Goal: Task Accomplishment & Management: Manage account settings

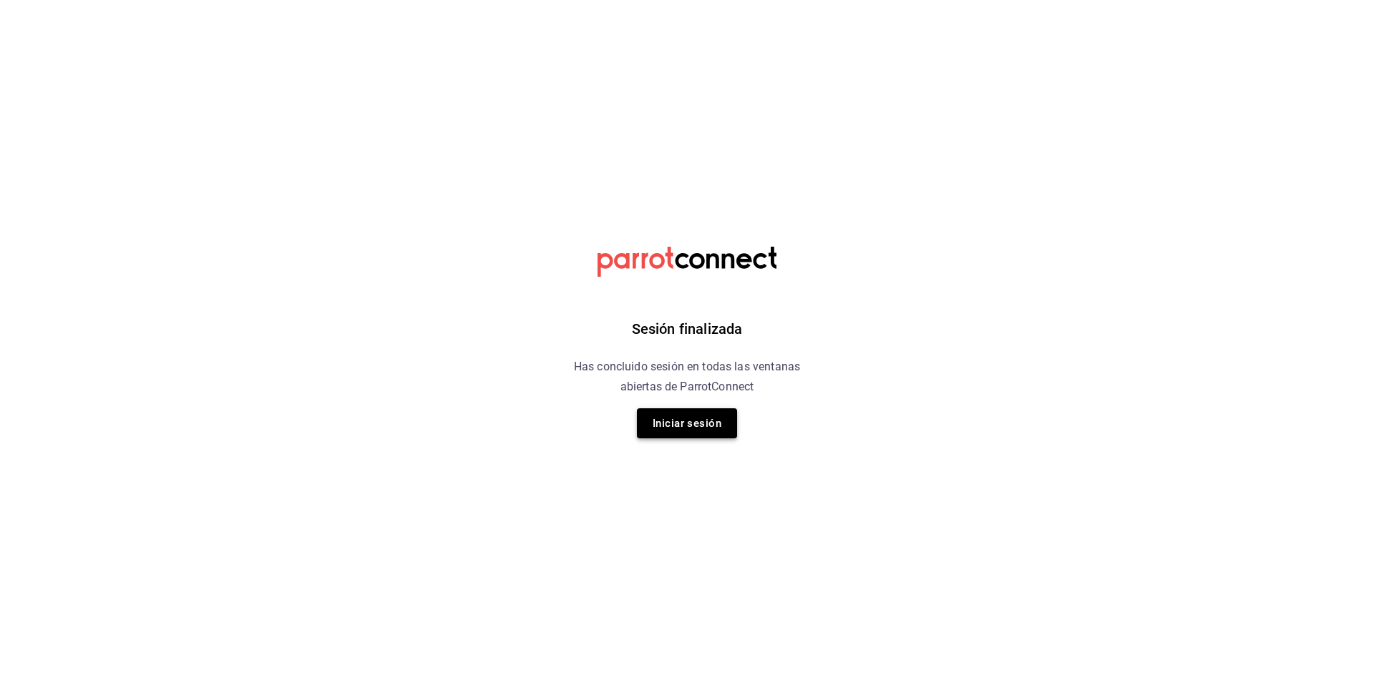
click at [687, 431] on button "Iniciar sesión" at bounding box center [687, 423] width 100 height 30
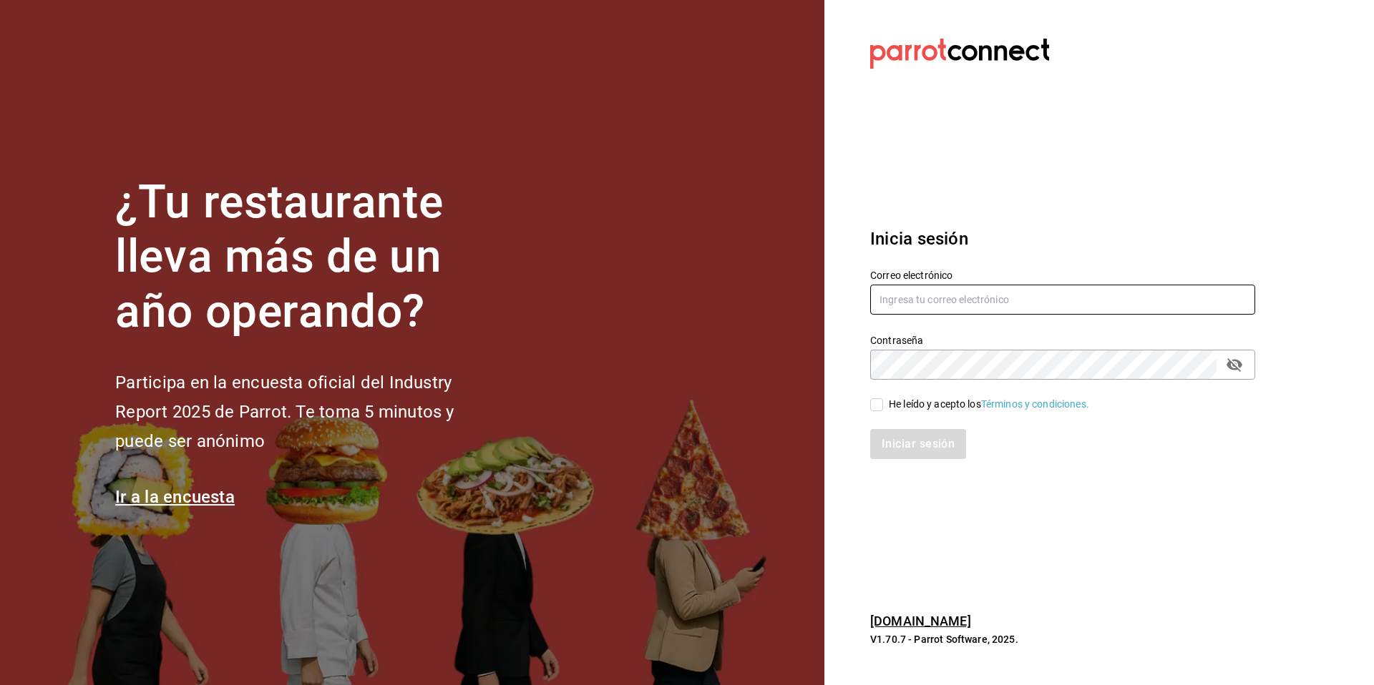
click at [687, 298] on input "text" at bounding box center [1062, 300] width 385 height 30
type input "[EMAIL_ADDRESS][DOMAIN_NAME]"
click at [687, 361] on button "passwordField" at bounding box center [1234, 365] width 24 height 24
click at [687, 411] on label "He leído y acepto los Términos y condiciones." at bounding box center [979, 404] width 219 height 15
click at [687, 411] on input "He leído y acepto los Términos y condiciones." at bounding box center [876, 404] width 13 height 13
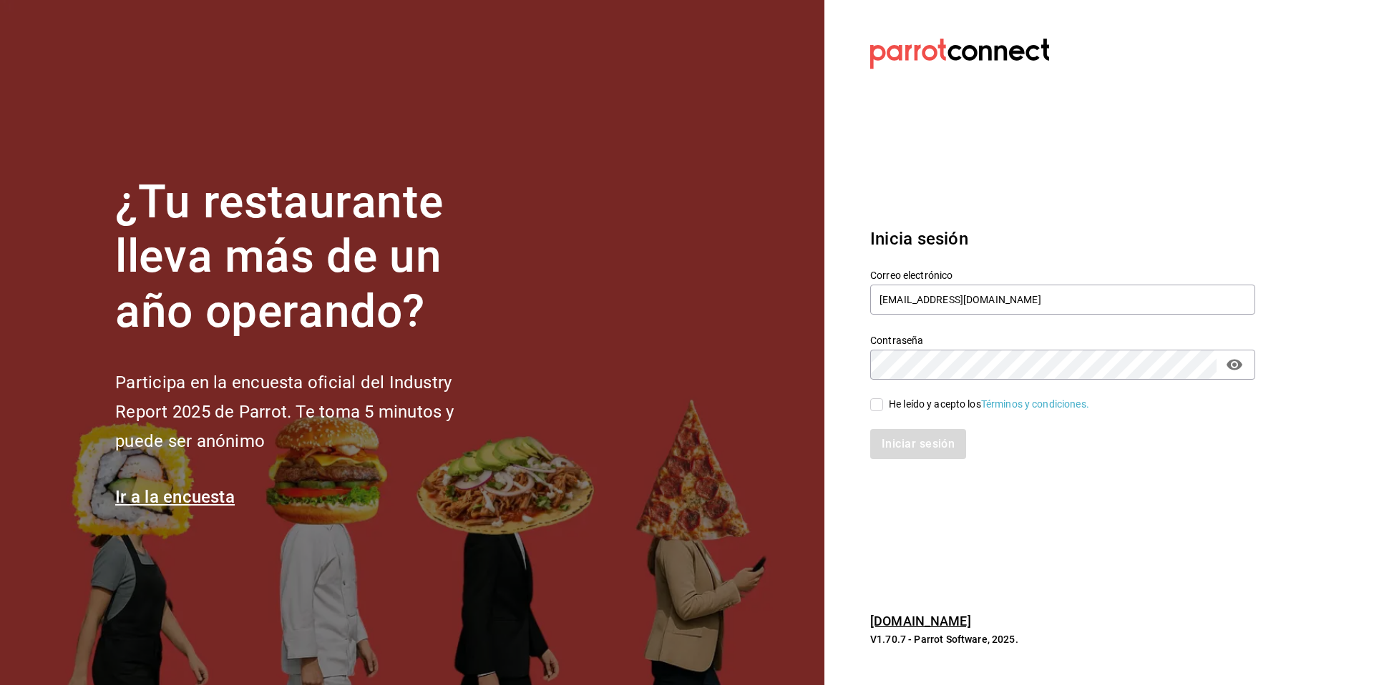
checkbox input "true"
click at [687, 444] on button "Iniciar sesión" at bounding box center [918, 444] width 97 height 30
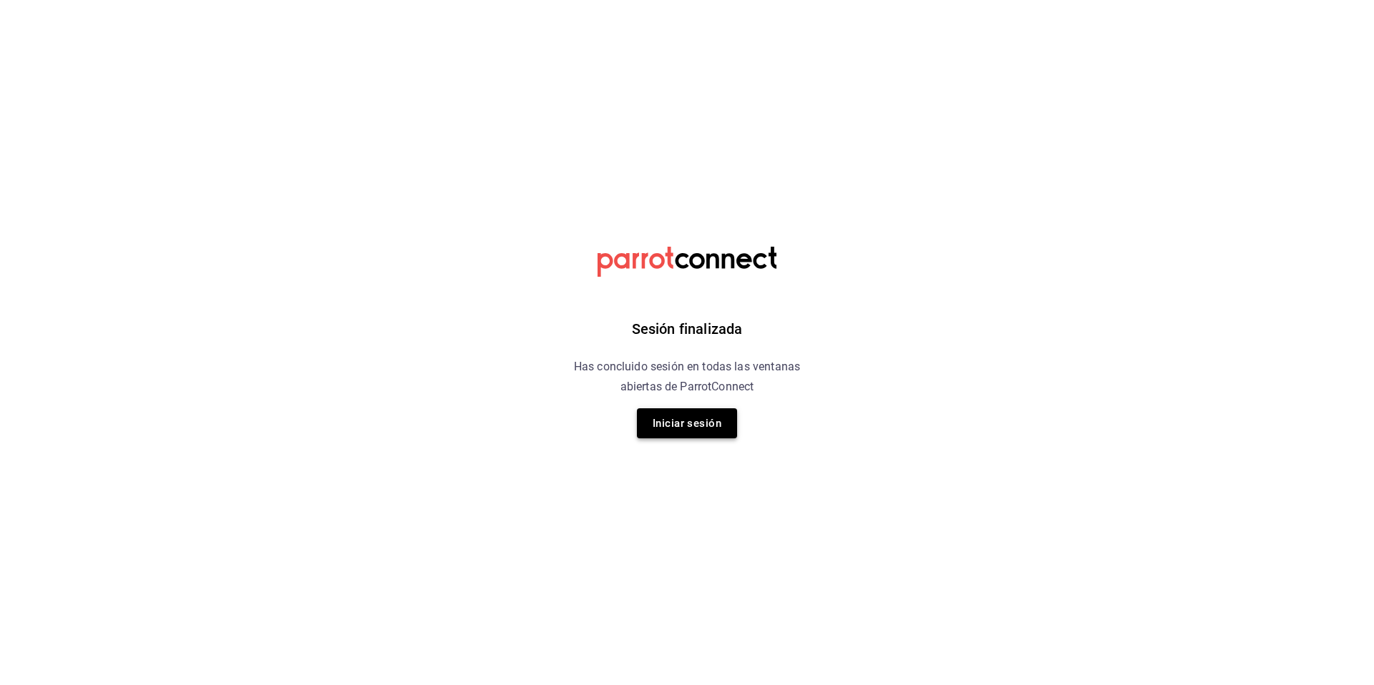
click at [706, 431] on button "Iniciar sesión" at bounding box center [687, 423] width 100 height 30
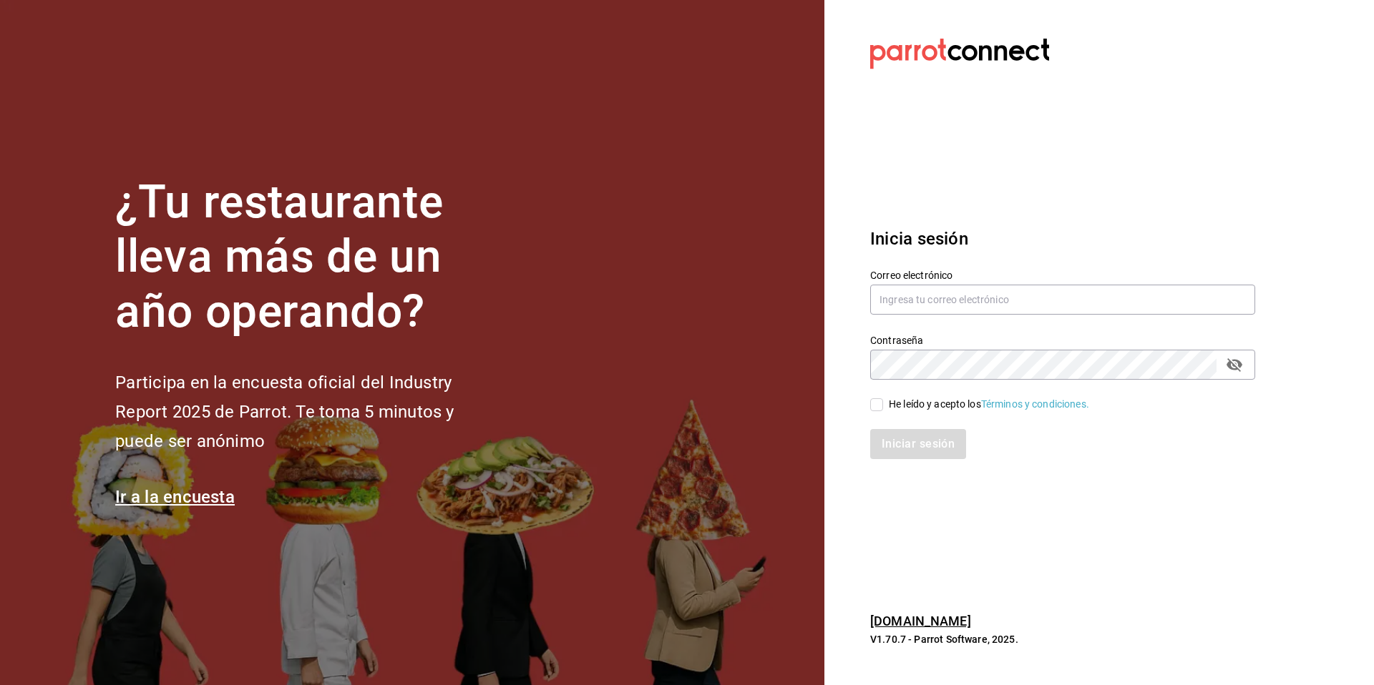
click at [951, 317] on div "Contraseña Contraseña" at bounding box center [1054, 348] width 402 height 63
click at [953, 299] on input "text" at bounding box center [1062, 300] width 385 height 30
type input "[EMAIL_ADDRESS][DOMAIN_NAME]"
click at [1237, 364] on icon "passwordField" at bounding box center [1233, 364] width 17 height 17
click at [870, 403] on input "He leído y acepto los Términos y condiciones." at bounding box center [876, 404] width 13 height 13
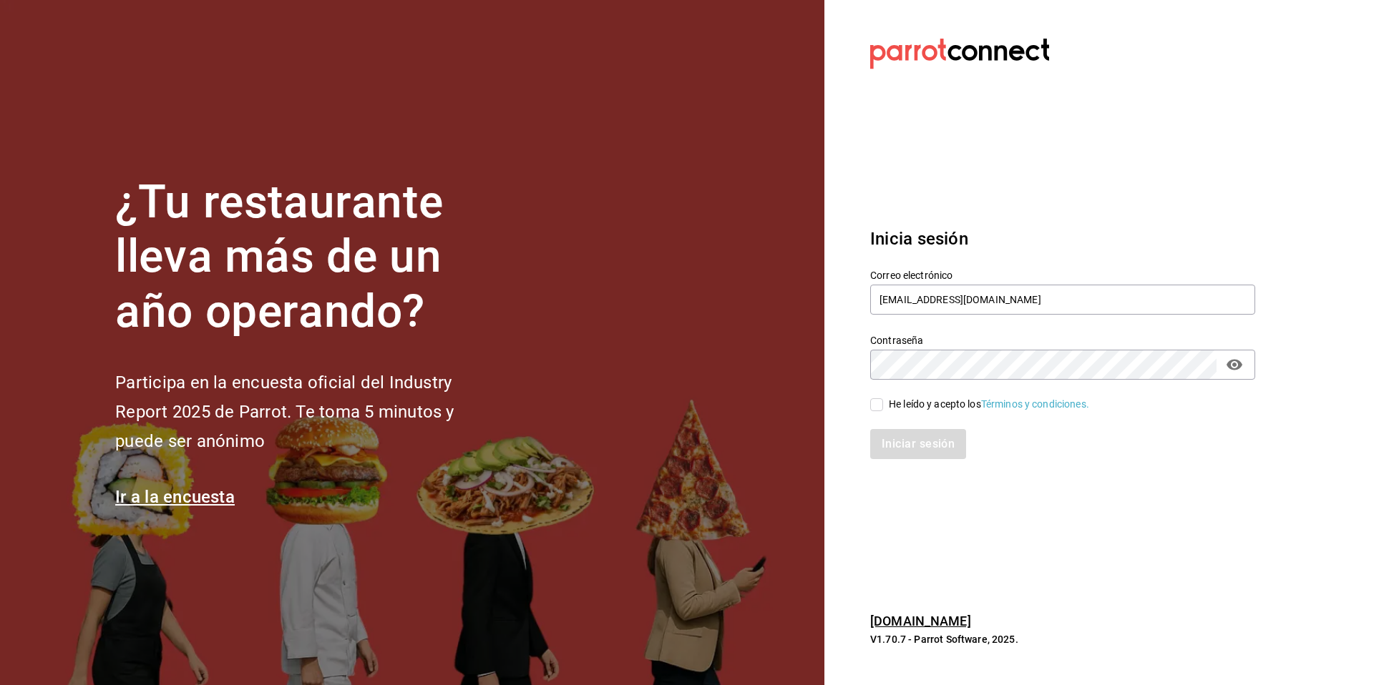
checkbox input "true"
click at [918, 436] on button "Iniciar sesión" at bounding box center [918, 444] width 97 height 30
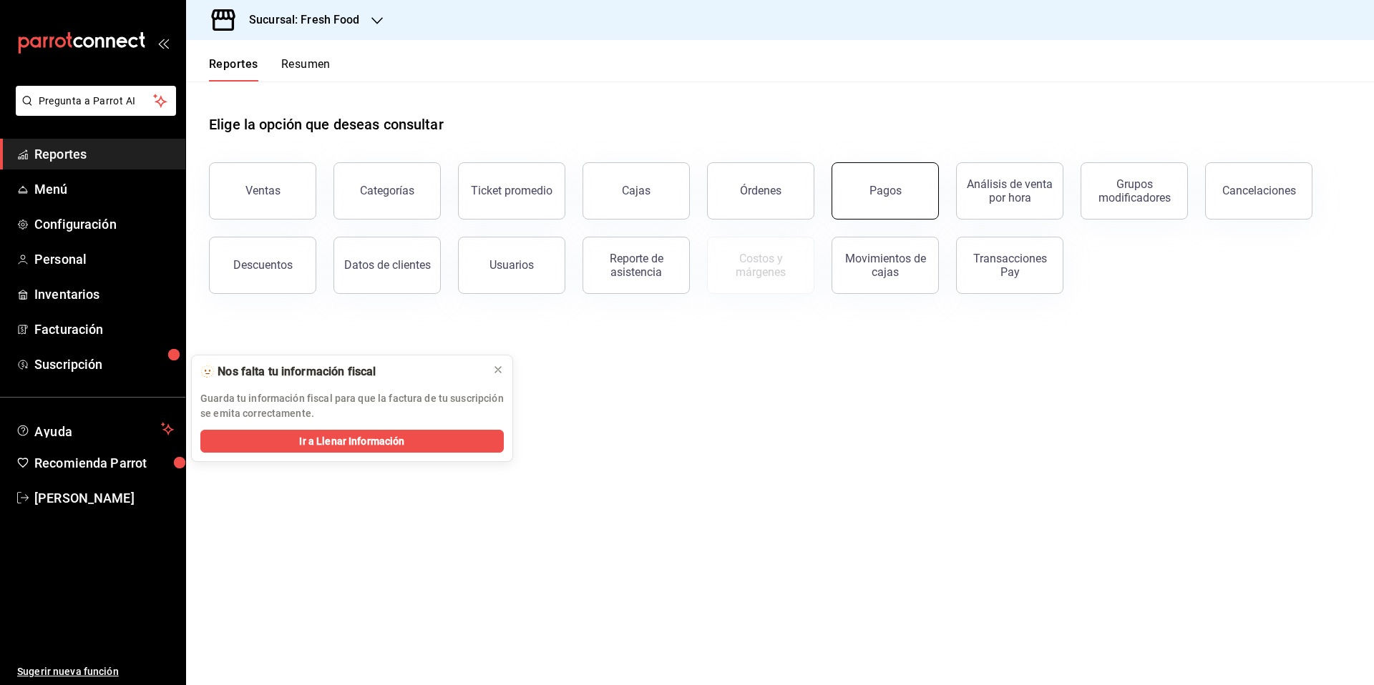
click at [883, 200] on button "Pagos" at bounding box center [884, 190] width 107 height 57
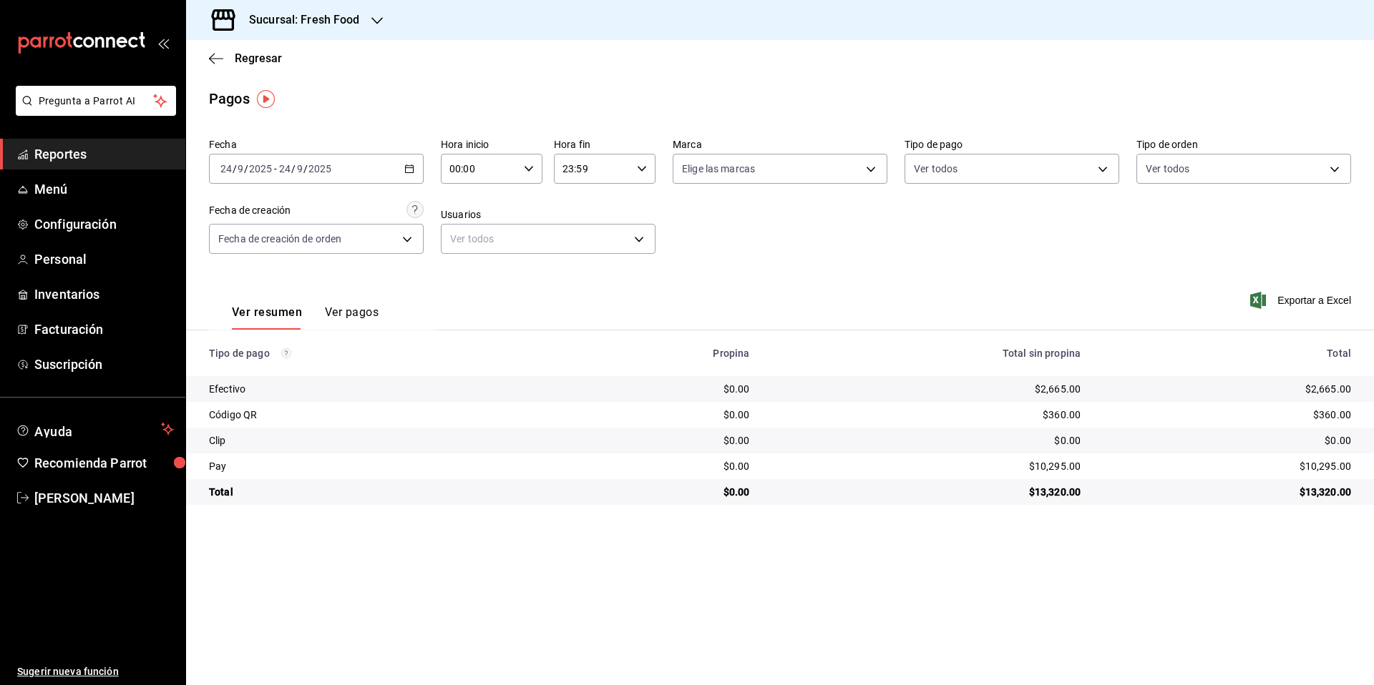
click at [363, 14] on div "Sucursal: Fresh Food" at bounding box center [292, 20] width 191 height 40
click at [287, 96] on span "Sweet & Coffee Corner" at bounding box center [248, 94] width 102 height 15
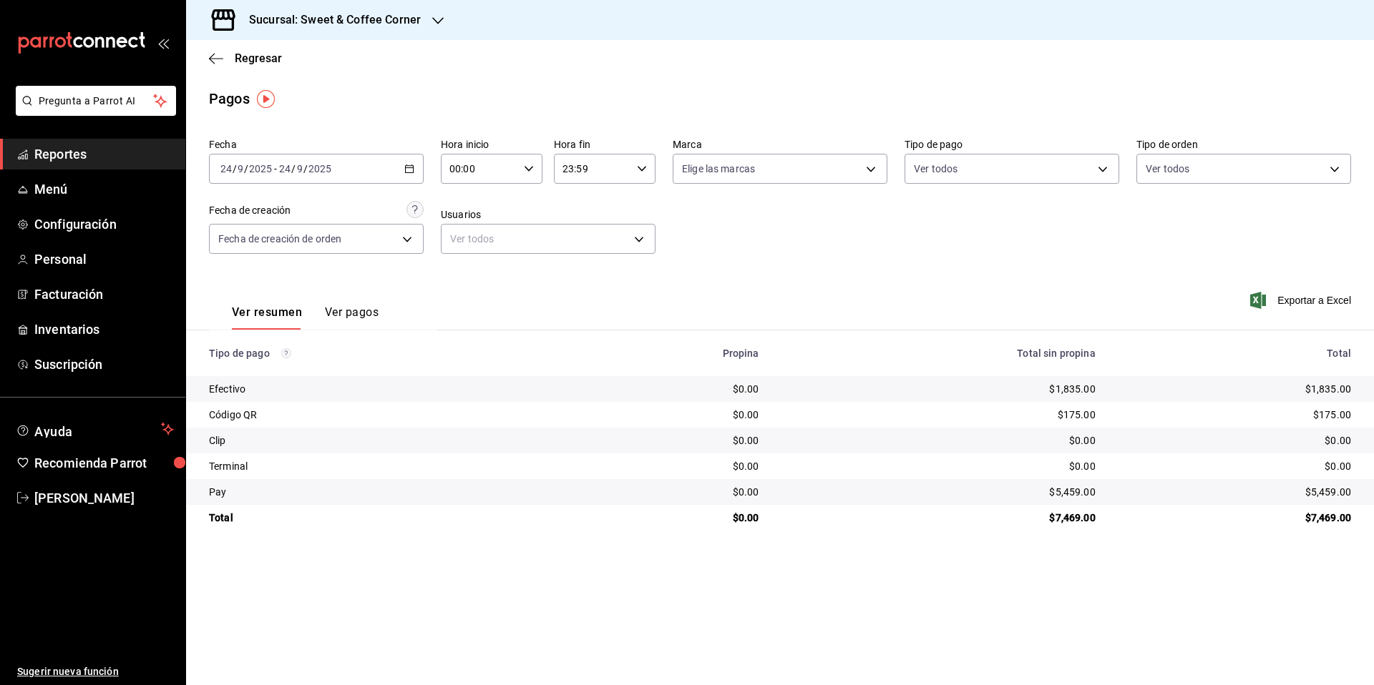
click at [432, 16] on icon "button" at bounding box center [437, 20] width 11 height 11
click at [341, 133] on div "Epic Cafe Humanitree" at bounding box center [293, 126] width 192 height 15
click at [1135, 283] on div "Exportar a Excel" at bounding box center [1236, 300] width 228 height 59
